Goal: Information Seeking & Learning: Learn about a topic

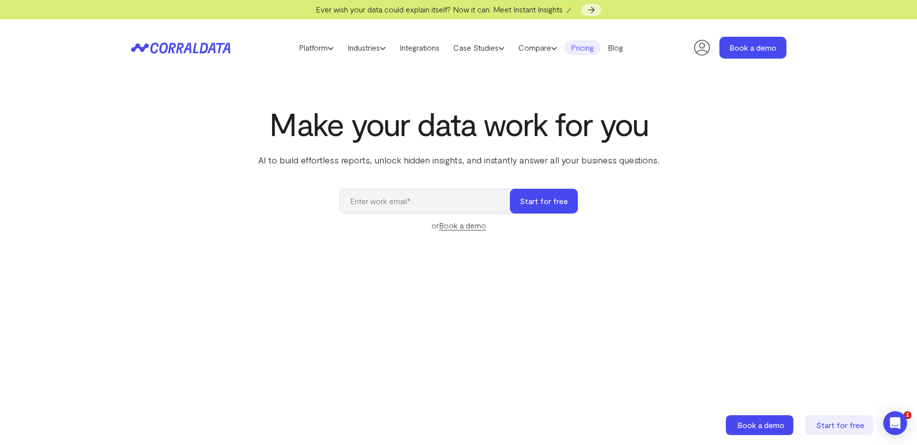
click at [591, 47] on link "Pricing" at bounding box center [582, 47] width 37 height 15
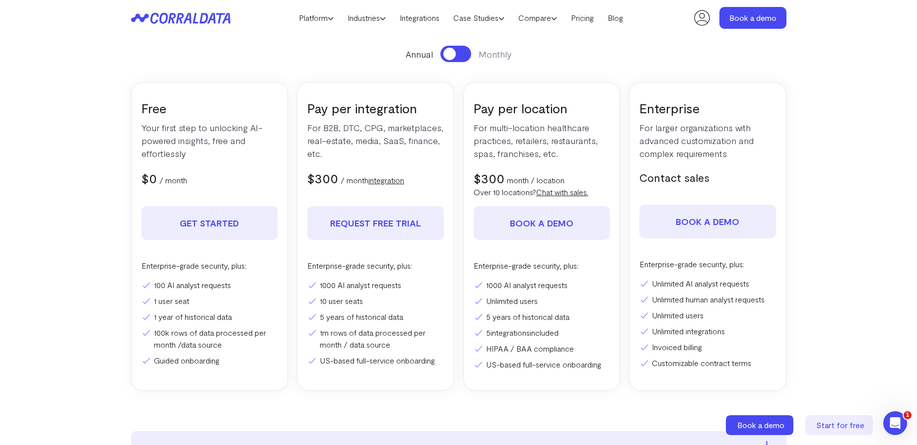
scroll to position [135, 0]
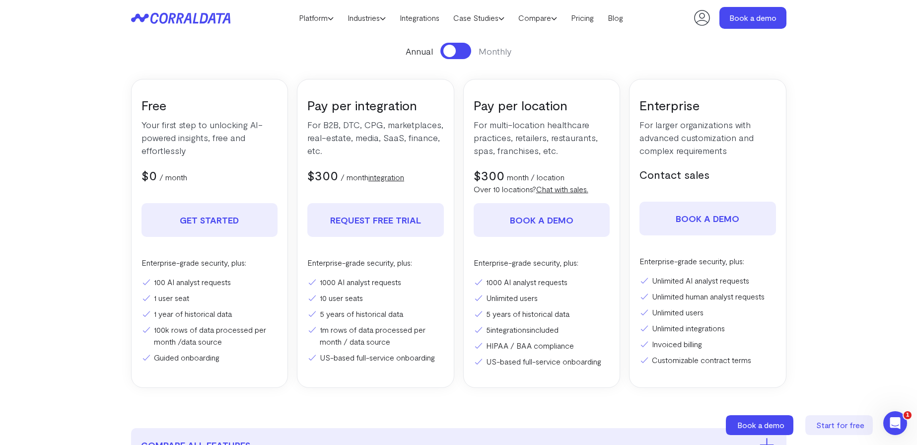
click at [527, 178] on p "month / location" at bounding box center [536, 177] width 58 height 12
click at [535, 175] on p "month / location" at bounding box center [536, 177] width 58 height 12
click at [458, 53] on button at bounding box center [455, 51] width 31 height 16
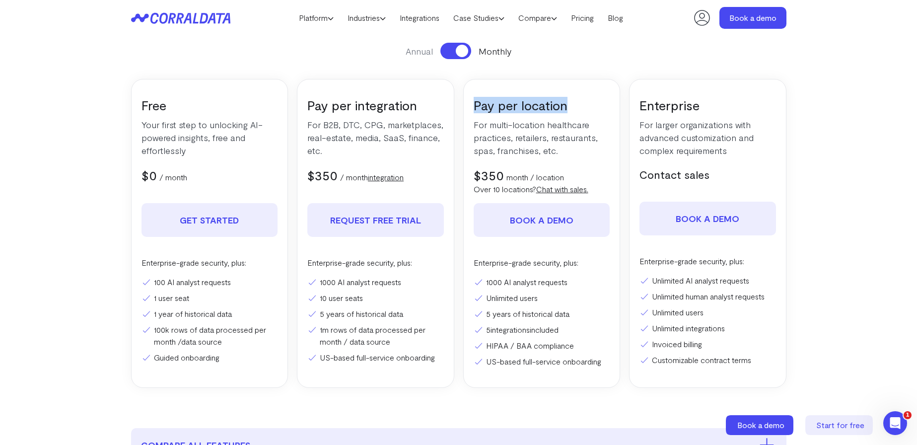
drag, startPoint x: 476, startPoint y: 106, endPoint x: 568, endPoint y: 108, distance: 91.8
click at [568, 108] on h3 "Pay per location" at bounding box center [541, 105] width 136 height 16
click at [562, 153] on p "For multi-location healthcare practices, retailers, restaurants, spas, franchis…" at bounding box center [541, 137] width 136 height 39
drag, startPoint x: 472, startPoint y: 173, endPoint x: 568, endPoint y: 175, distance: 95.8
click at [568, 175] on div "$300 $350 month / location" at bounding box center [541, 175] width 136 height 16
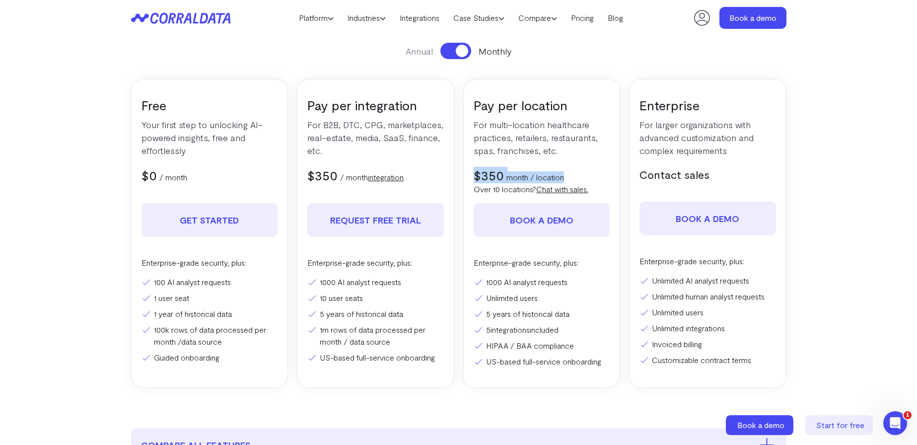
click at [568, 174] on div "$300 $350 month / location" at bounding box center [541, 175] width 136 height 16
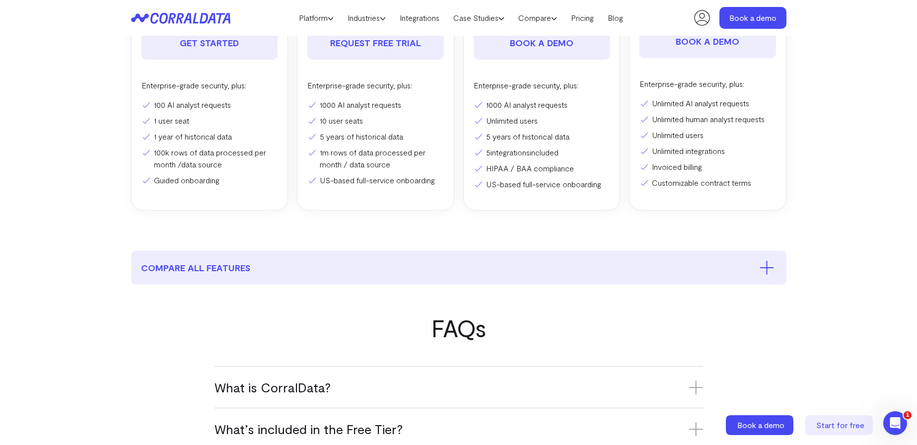
scroll to position [0, 0]
